Goal: Task Accomplishment & Management: Manage account settings

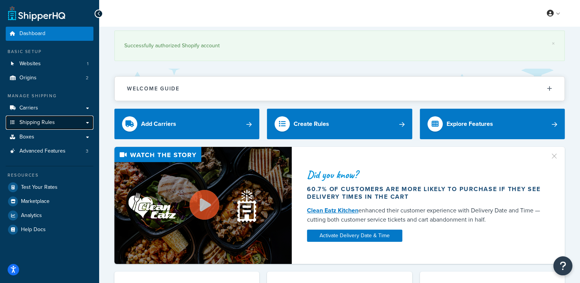
click at [64, 123] on link "Shipping Rules" at bounding box center [50, 123] width 88 height 14
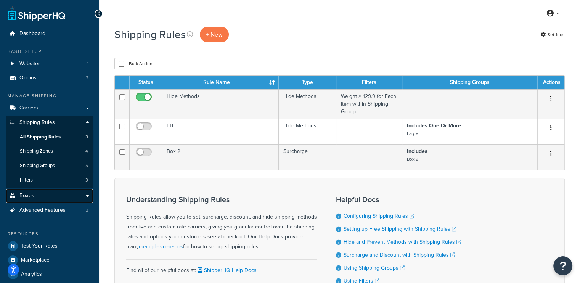
click at [41, 196] on link "Boxes" at bounding box center [50, 196] width 88 height 14
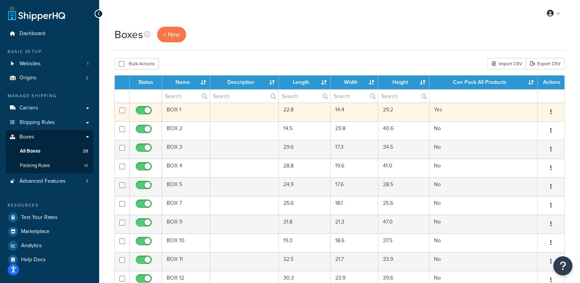
click at [236, 111] on td at bounding box center [244, 112] width 69 height 19
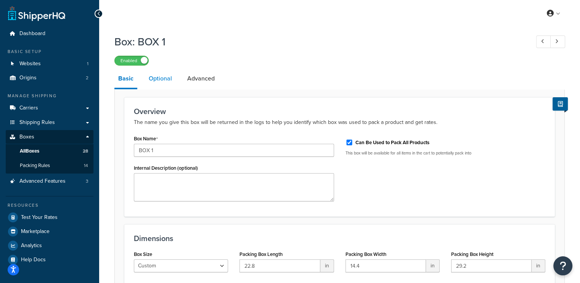
click at [163, 82] on link "Optional" at bounding box center [160, 78] width 31 height 18
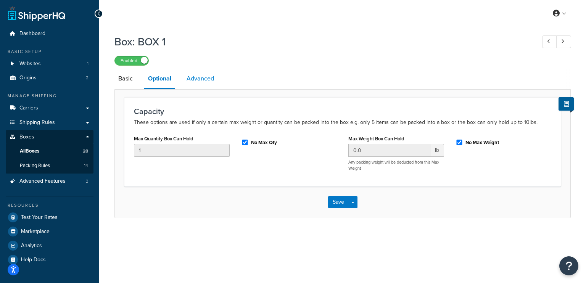
click at [201, 79] on link "Advanced" at bounding box center [200, 78] width 35 height 18
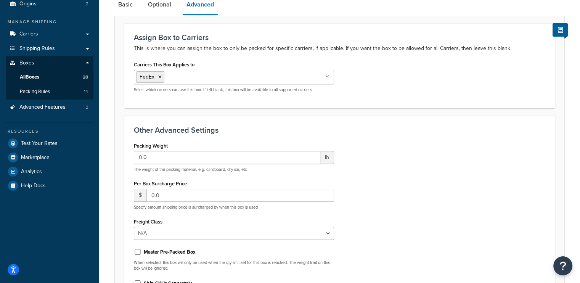
scroll to position [153, 0]
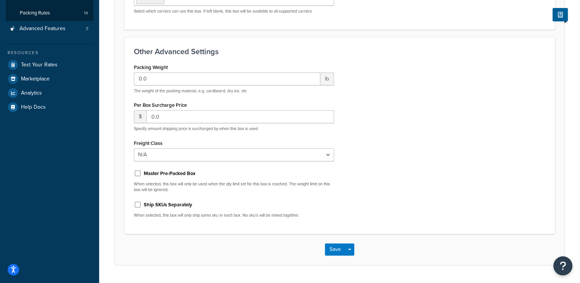
click at [107, 204] on div "Box: BOX 1 Enabled Basic Optional Advanced Assign Box to Carriers This is where…" at bounding box center [339, 81] width 481 height 407
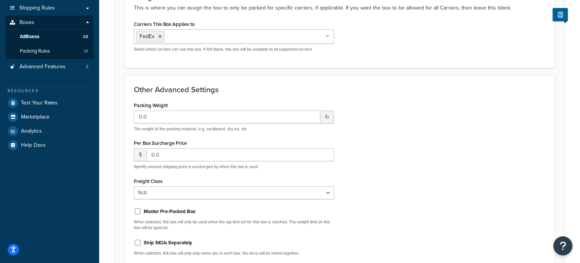
scroll to position [0, 0]
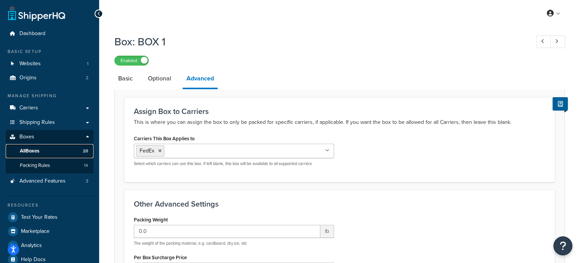
click at [35, 155] on link "All Boxes 28" at bounding box center [50, 151] width 88 height 14
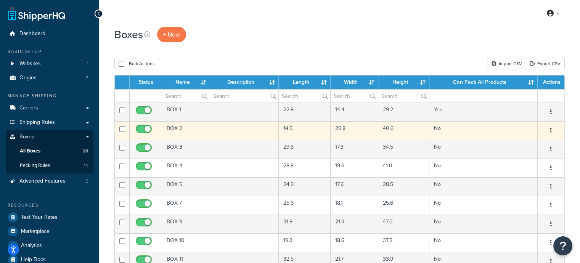
click at [234, 129] on td at bounding box center [244, 130] width 69 height 19
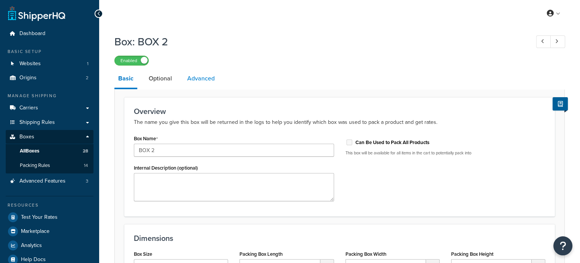
click at [199, 76] on link "Advanced" at bounding box center [200, 78] width 35 height 18
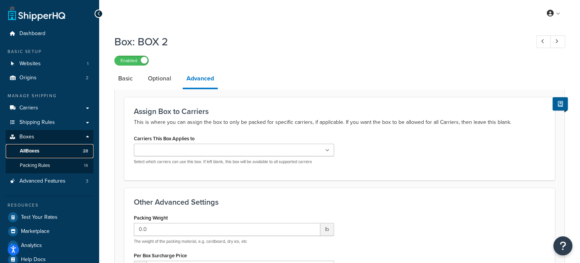
click at [38, 151] on span "All Boxes" at bounding box center [29, 151] width 19 height 6
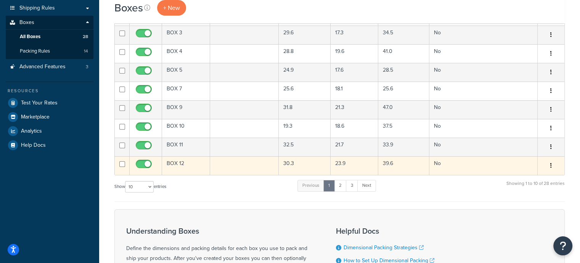
scroll to position [153, 0]
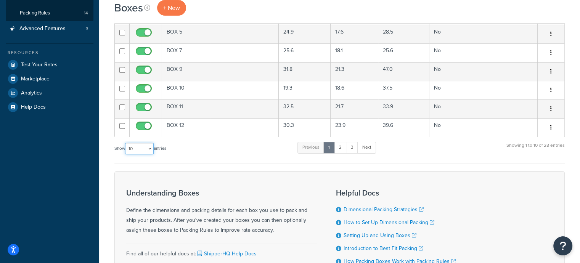
click at [139, 150] on select "10 15 25 50 100 1000" at bounding box center [139, 148] width 29 height 11
select select "100"
click at [126, 143] on select "10 15 25 50 100 1000" at bounding box center [139, 148] width 29 height 11
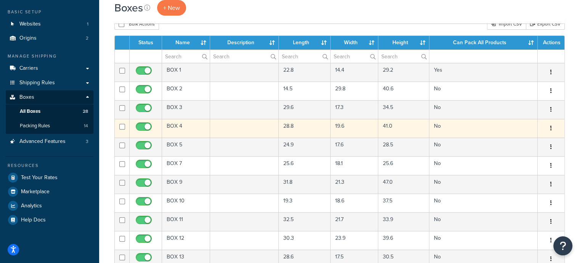
scroll to position [38, 0]
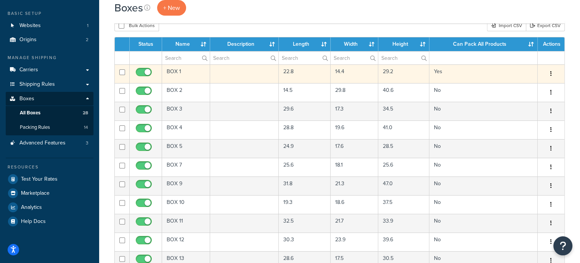
click at [187, 74] on td "BOX 1" at bounding box center [186, 73] width 48 height 19
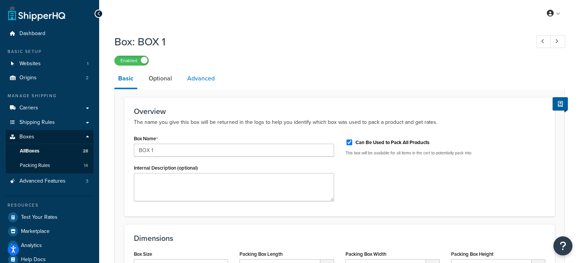
click at [195, 79] on link "Advanced" at bounding box center [200, 78] width 35 height 18
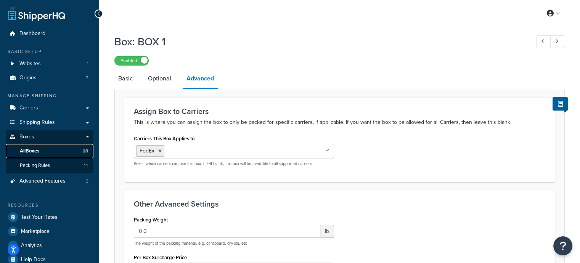
click at [34, 154] on span "All Boxes" at bounding box center [29, 151] width 19 height 6
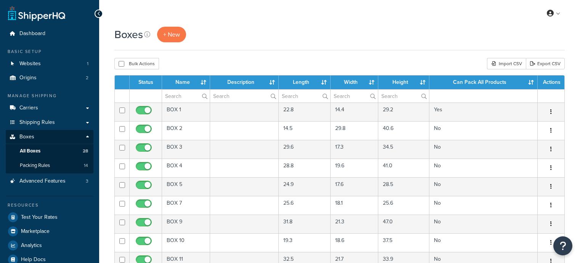
select select "100"
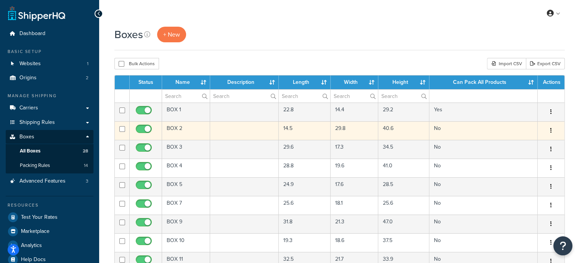
click at [223, 134] on td at bounding box center [244, 130] width 69 height 19
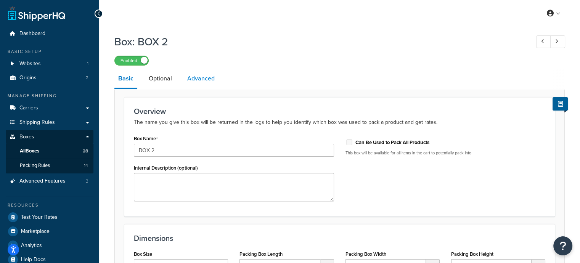
click at [204, 79] on link "Advanced" at bounding box center [200, 78] width 35 height 18
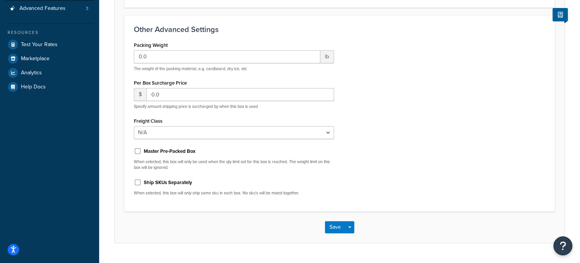
scroll to position [191, 0]
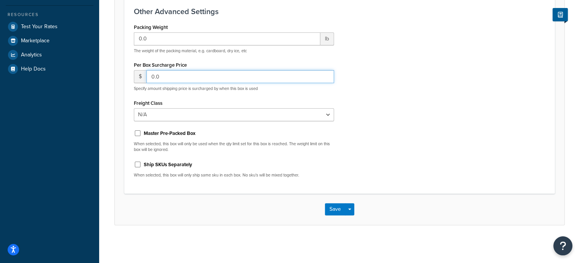
click at [174, 76] on input "0.0" at bounding box center [240, 76] width 188 height 13
click at [226, 81] on input "15.0" at bounding box center [240, 76] width 188 height 13
type input "15.00"
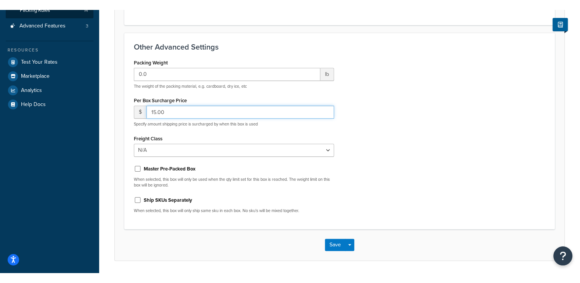
scroll to position [153, 0]
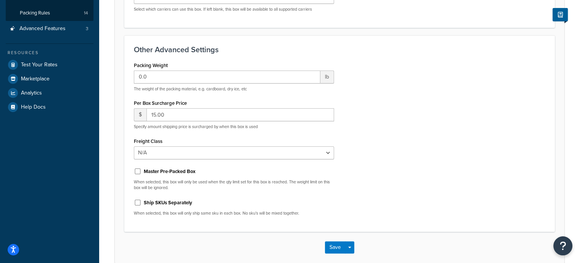
click at [386, 180] on div "Packing Weight 0.0 lb The weight of the packing material, e.g. cardboard, dry i…" at bounding box center [339, 141] width 423 height 162
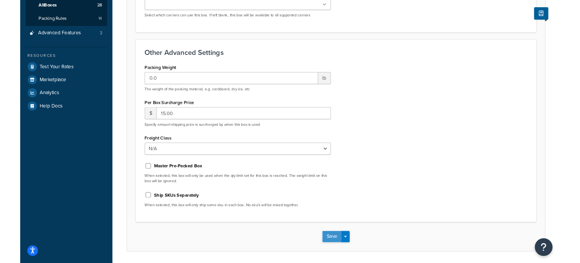
scroll to position [133, 0]
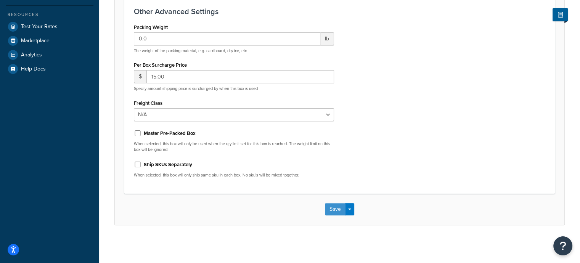
drag, startPoint x: 335, startPoint y: 208, endPoint x: 128, endPoint y: 89, distance: 238.0
click at [332, 205] on button "Save" at bounding box center [335, 209] width 21 height 12
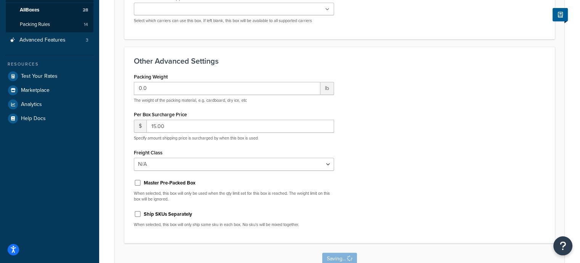
scroll to position [0, 0]
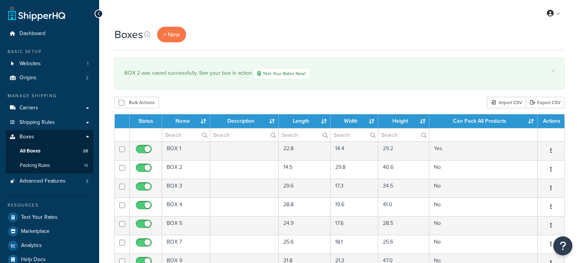
select select "100"
click at [31, 134] on span "Boxes" at bounding box center [26, 137] width 15 height 6
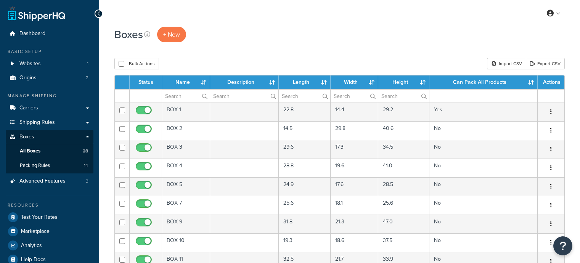
select select "100"
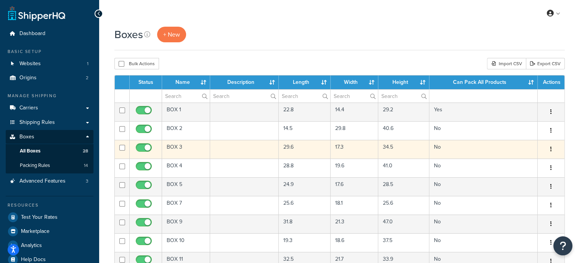
click at [218, 150] on td at bounding box center [244, 149] width 69 height 19
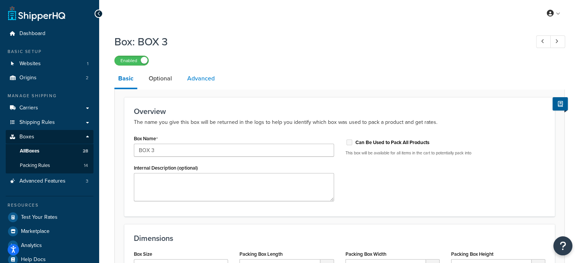
click at [202, 77] on link "Advanced" at bounding box center [200, 78] width 35 height 18
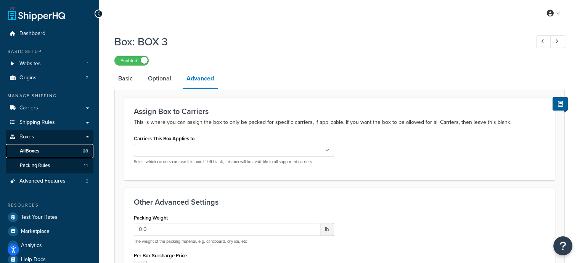
click at [42, 149] on link "All Boxes 28" at bounding box center [50, 151] width 88 height 14
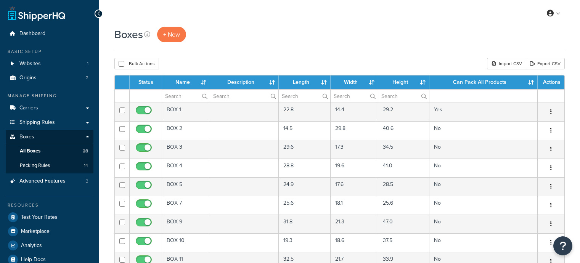
select select "100"
